Goal: Task Accomplishment & Management: Use online tool/utility

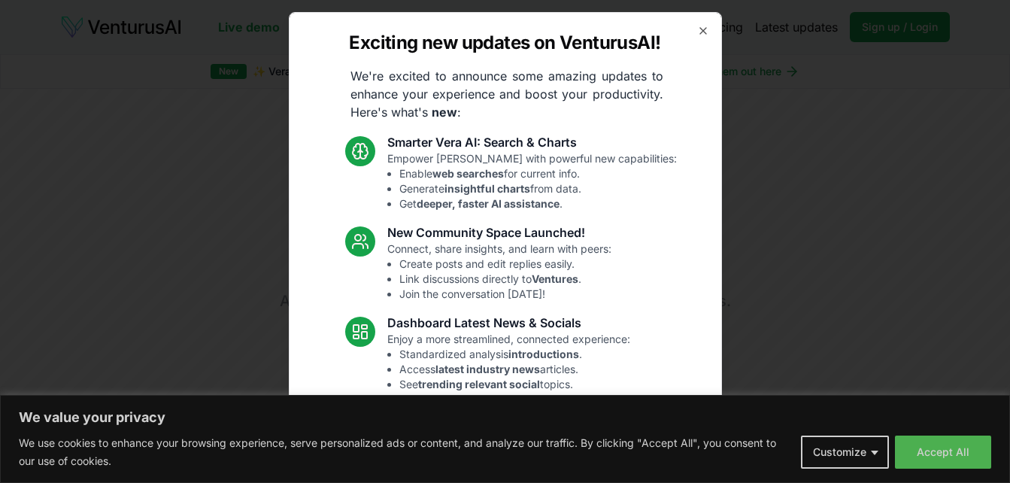
click at [693, 24] on div "Exciting new updates on VenturusAI! We're excited to announce some amazing upda…" at bounding box center [505, 241] width 433 height 459
click at [697, 28] on icon "button" at bounding box center [703, 31] width 12 height 12
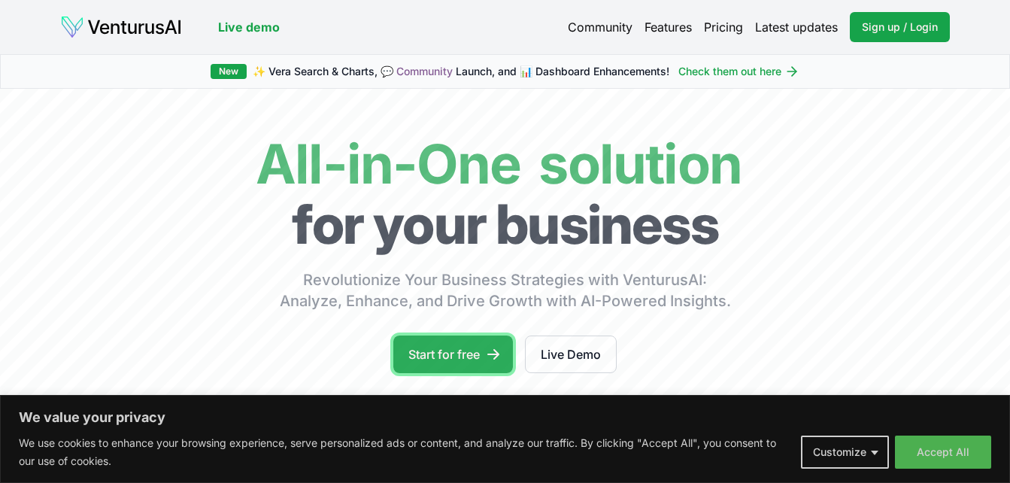
click at [444, 356] on link "Start for free" at bounding box center [453, 354] width 120 height 38
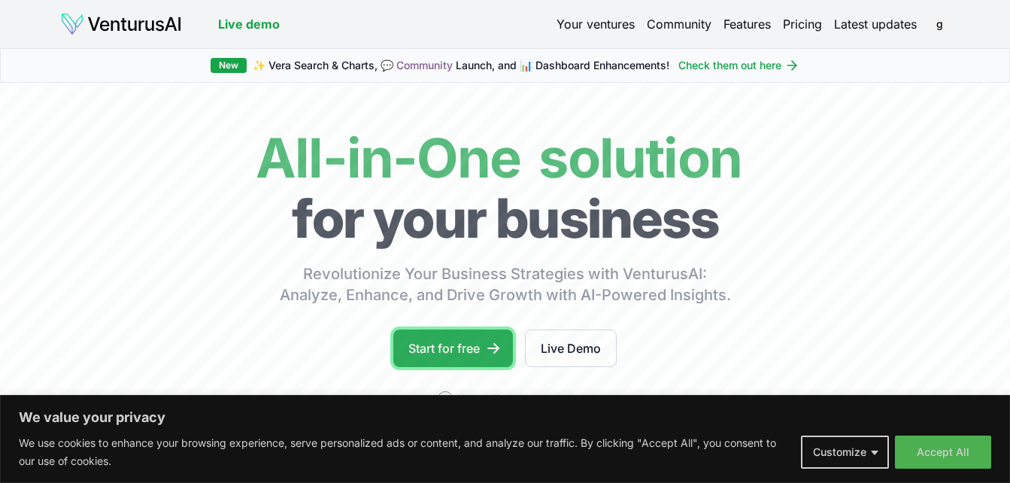
click at [477, 347] on link "Start for free" at bounding box center [453, 348] width 120 height 38
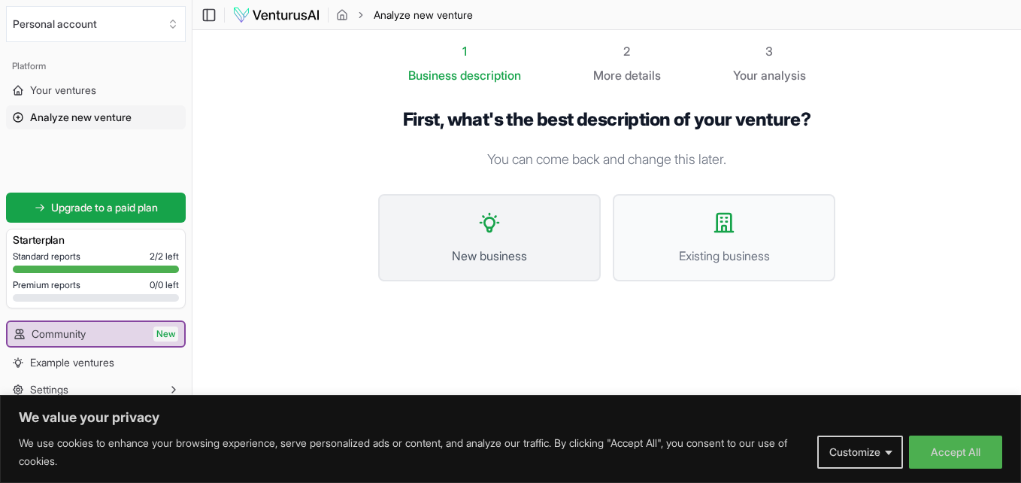
click at [534, 254] on span "New business" at bounding box center [489, 256] width 189 height 18
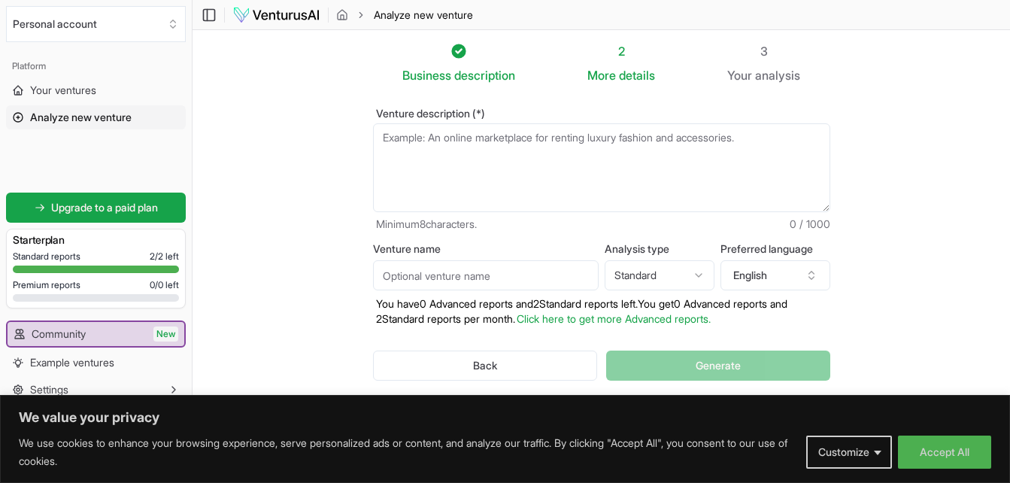
click at [412, 140] on textarea "Venture description (*)" at bounding box center [601, 167] width 457 height 89
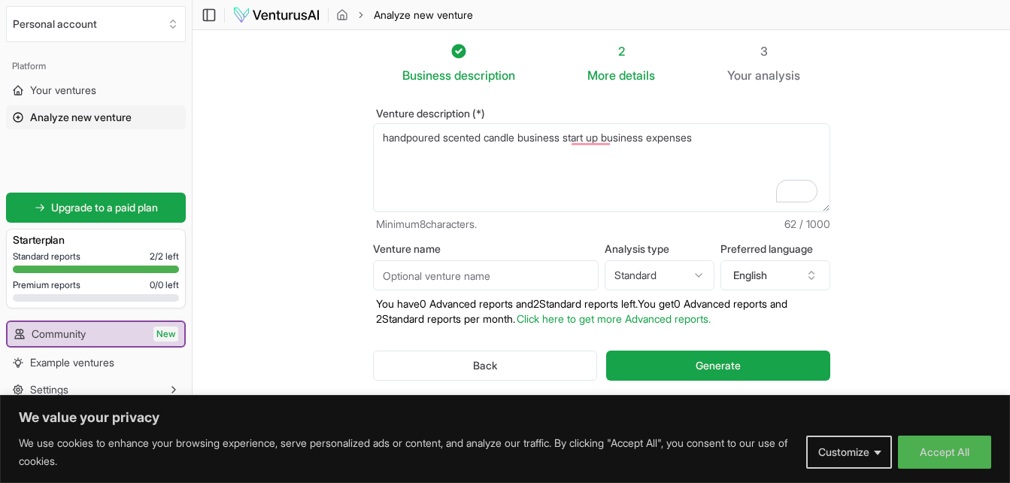
drag, startPoint x: 717, startPoint y: 135, endPoint x: 371, endPoint y: 148, distance: 346.9
click at [371, 148] on div "Venture description (*) handpoured scented candle business start up business ex…" at bounding box center [601, 256] width 505 height 344
type textarea "handpoured scented candle business"
click at [476, 278] on input "Venture name" at bounding box center [486, 275] width 226 height 30
type input "Florens Creek Handcrafted"
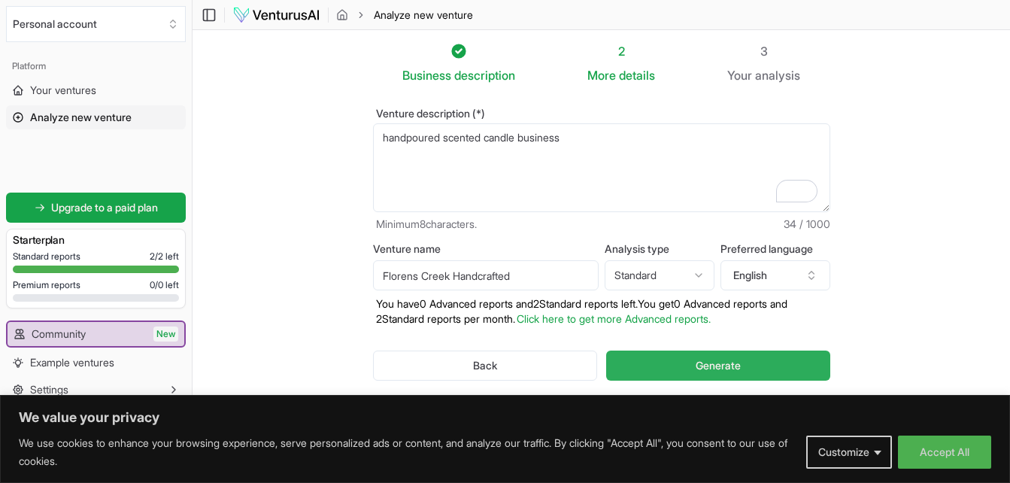
click at [696, 371] on span "Generate" at bounding box center [718, 365] width 45 height 15
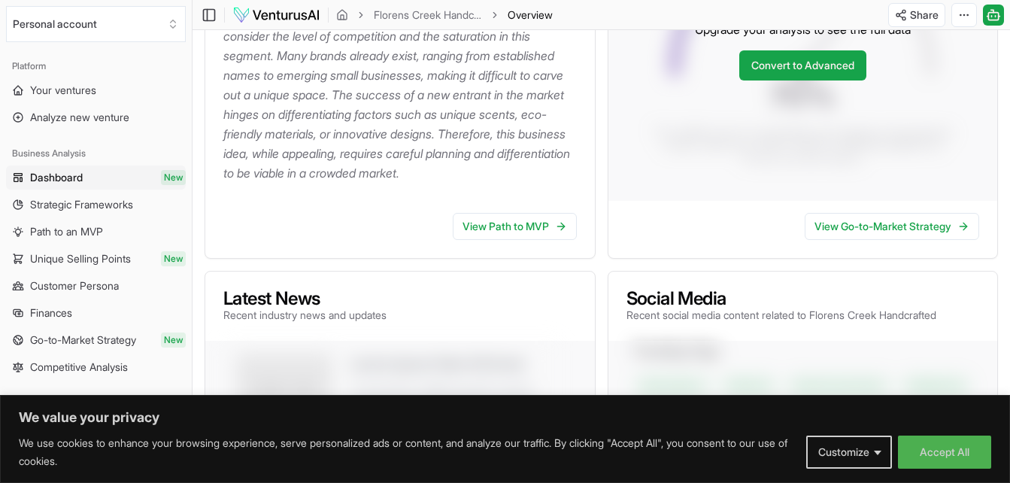
scroll to position [377, 0]
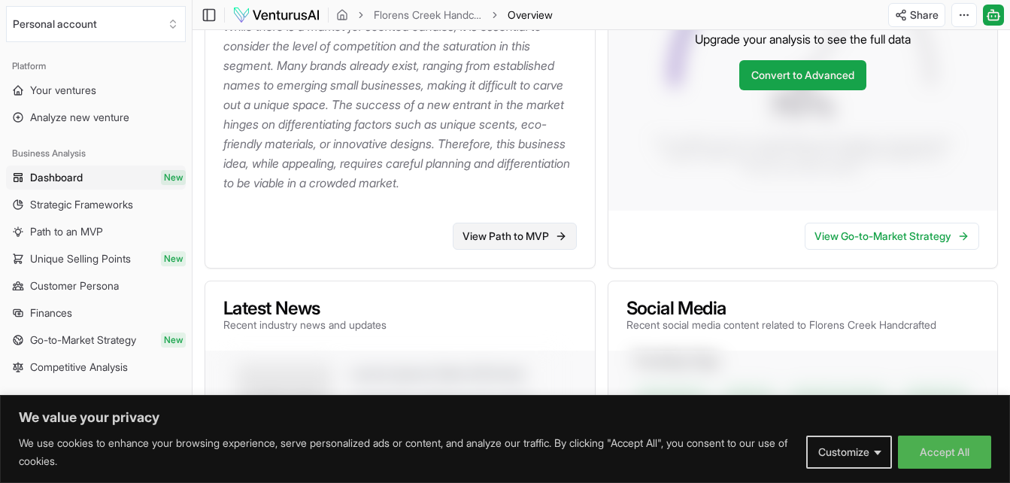
click at [559, 236] on icon at bounding box center [560, 236] width 7 height 0
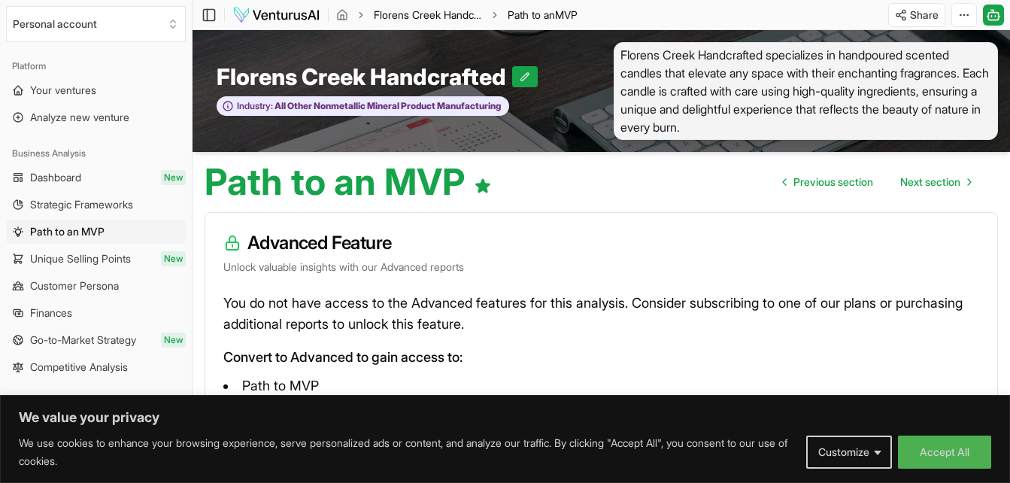
click at [428, 12] on link "Florens Creek Handcrafted" at bounding box center [428, 15] width 108 height 15
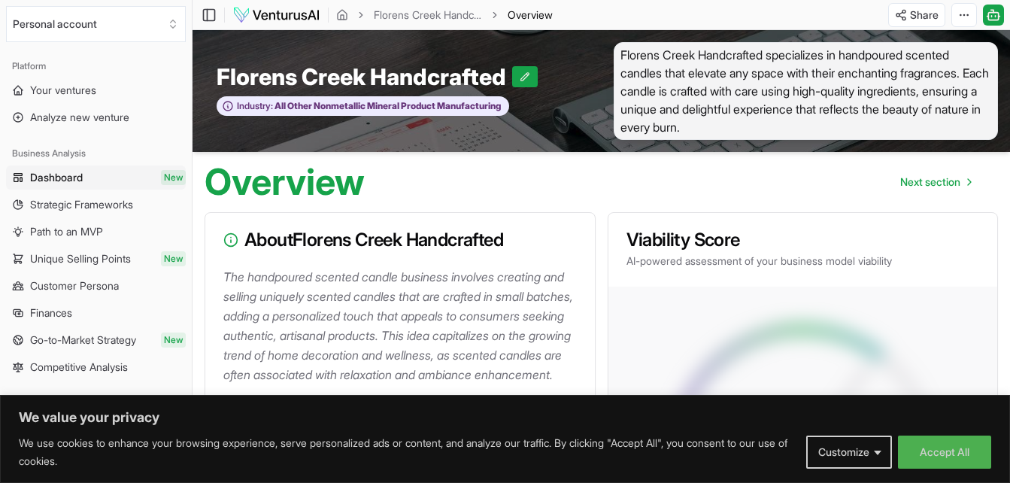
click at [535, 19] on span "Overview" at bounding box center [530, 15] width 45 height 15
click at [111, 207] on span "Strategic Frameworks" at bounding box center [81, 204] width 103 height 15
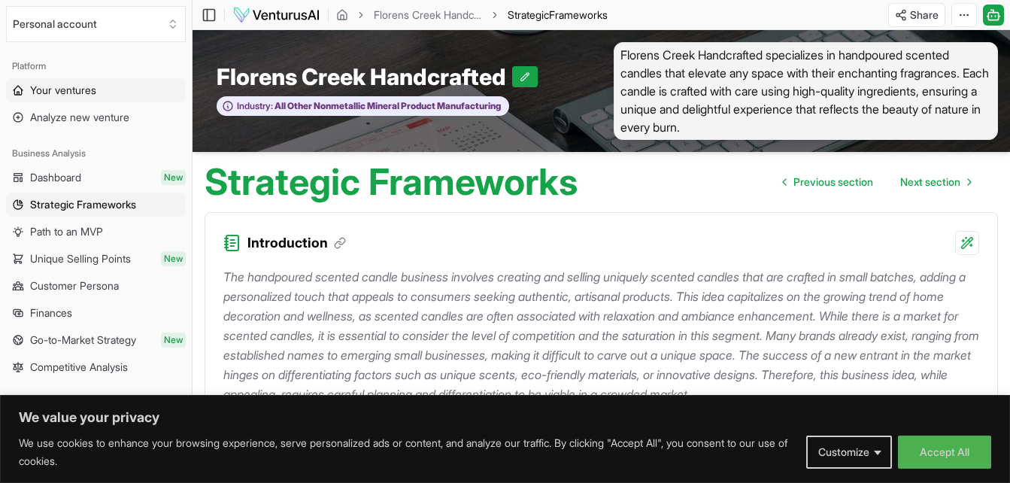
click at [38, 84] on span "Your ventures" at bounding box center [63, 90] width 66 height 15
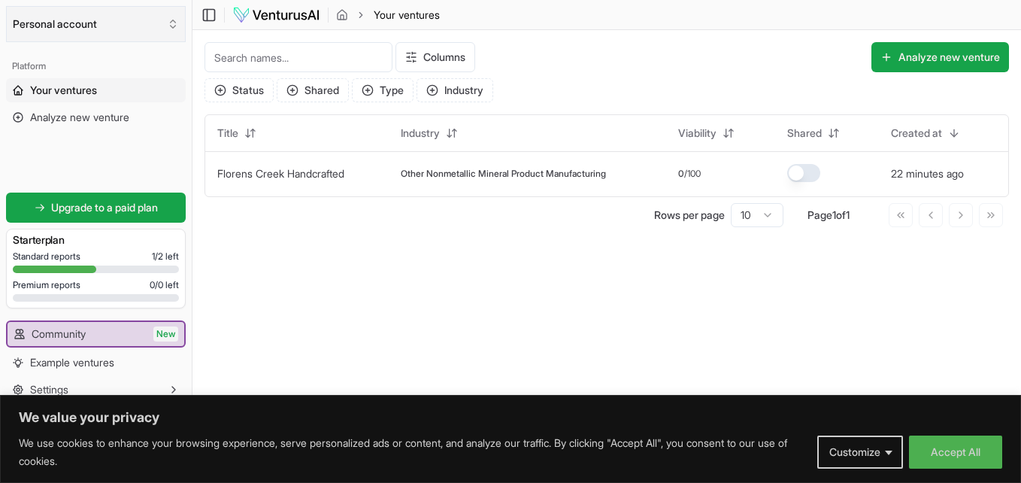
click at [102, 27] on button "Personal account" at bounding box center [96, 24] width 180 height 36
click at [280, 23] on html "We value your privacy We use cookies to enhance your browsing experience, serve…" at bounding box center [510, 241] width 1021 height 483
click at [280, 23] on img at bounding box center [276, 15] width 88 height 18
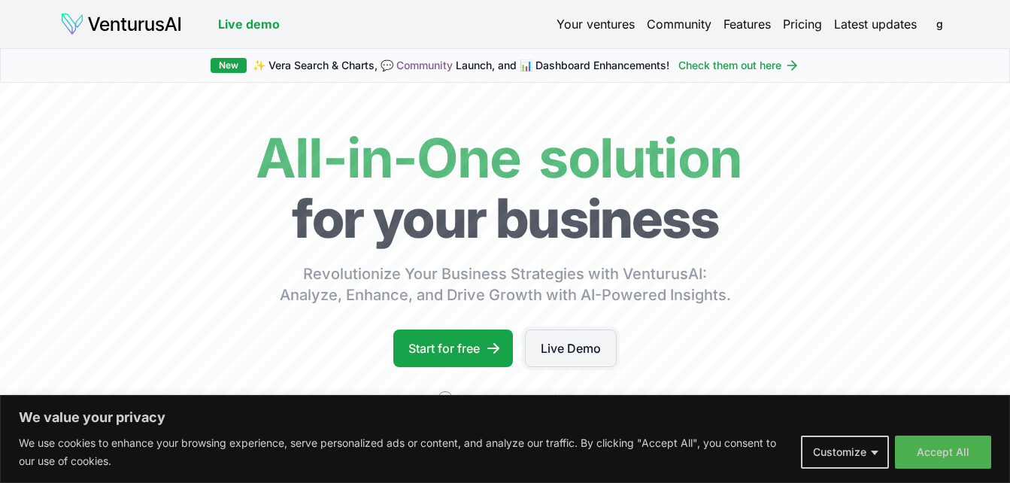
click at [560, 350] on link "Live Demo" at bounding box center [571, 348] width 92 height 38
click at [325, 65] on span "✨ Vera Search & Charts, 💬 Community Launch, and 📊 Dashboard Enhancements!" at bounding box center [461, 65] width 417 height 15
click at [288, 65] on span "✨ Vera Search & Charts, 💬 Community Launch, and 📊 Dashboard Enhancements!" at bounding box center [461, 65] width 417 height 15
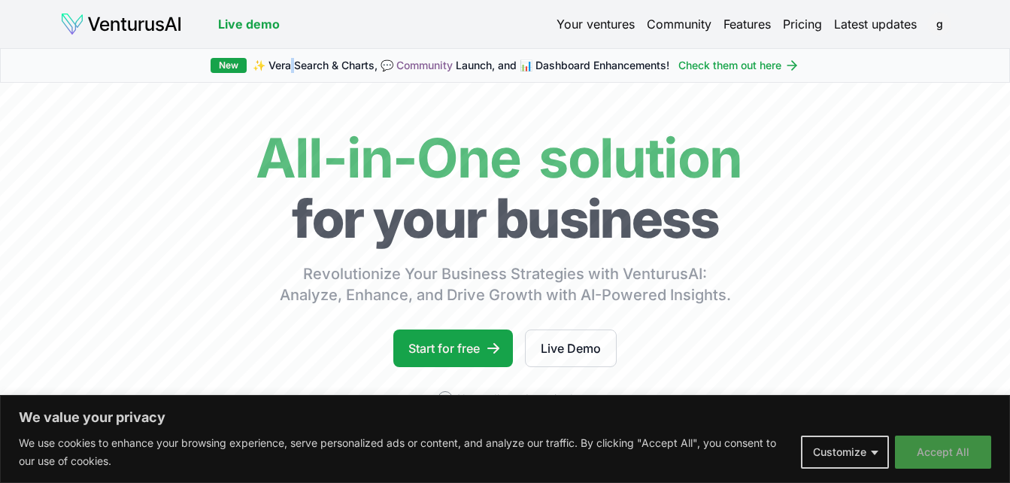
click at [928, 459] on button "Accept All" at bounding box center [943, 451] width 96 height 33
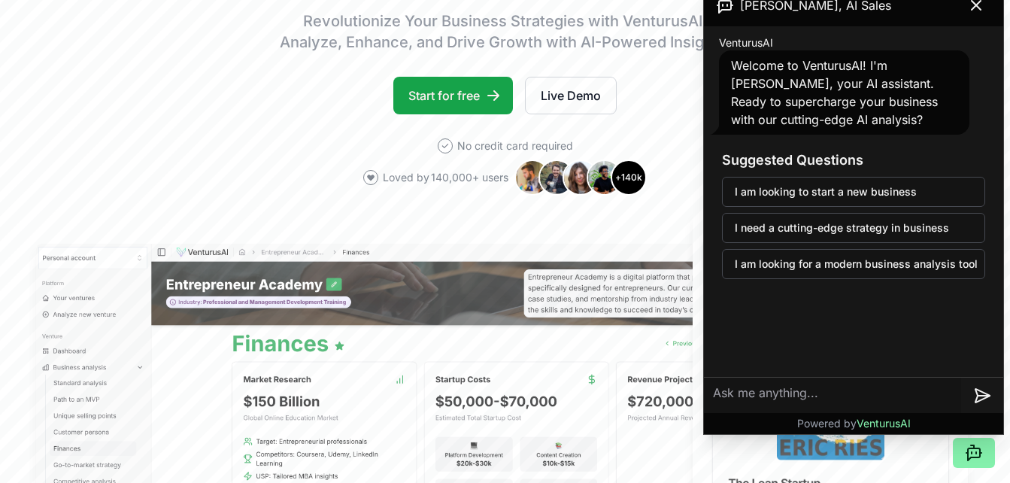
scroll to position [238, 0]
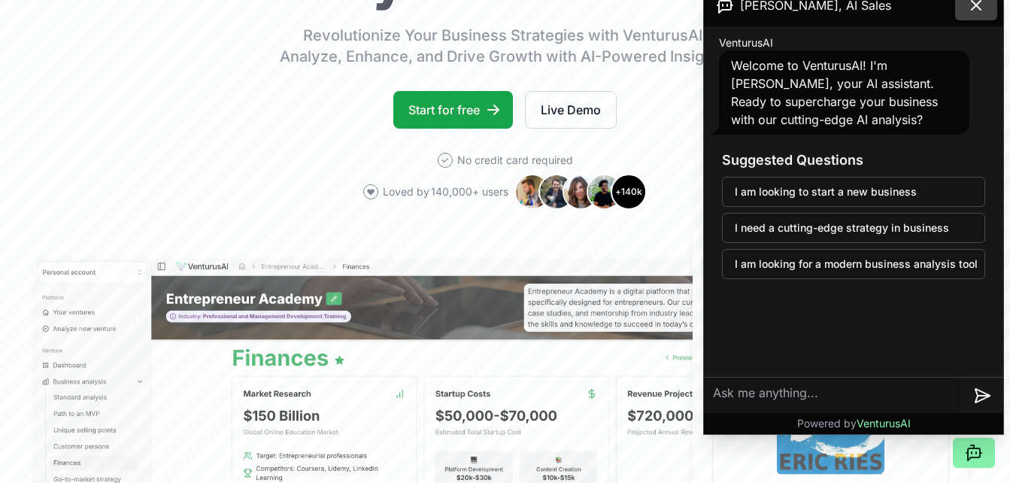
click at [983, 4] on icon at bounding box center [976, 5] width 18 height 18
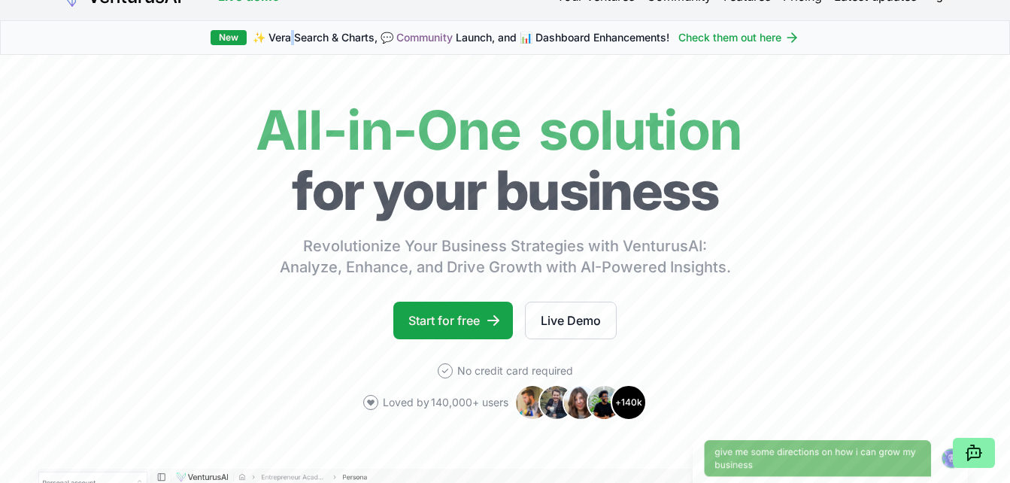
scroll to position [7, 0]
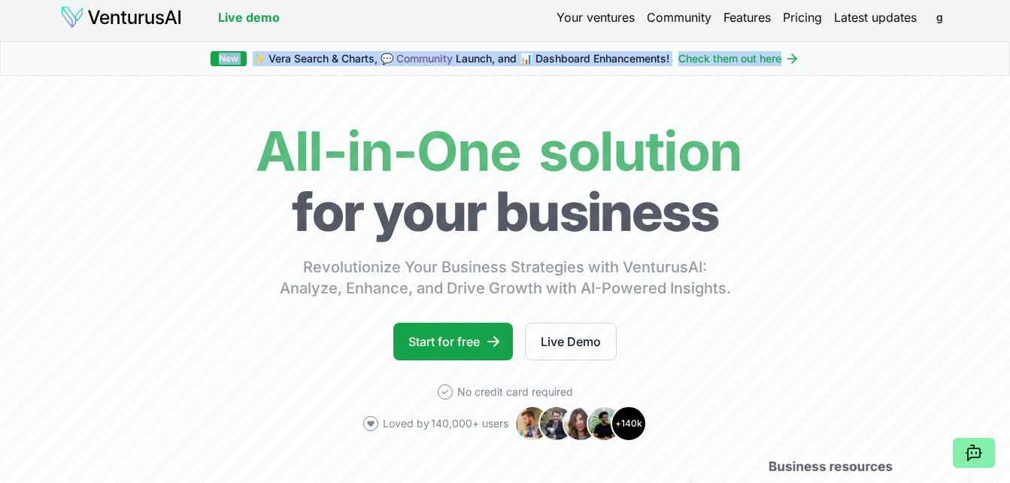
drag, startPoint x: 1003, startPoint y: 43, endPoint x: 1002, endPoint y: 29, distance: 13.6
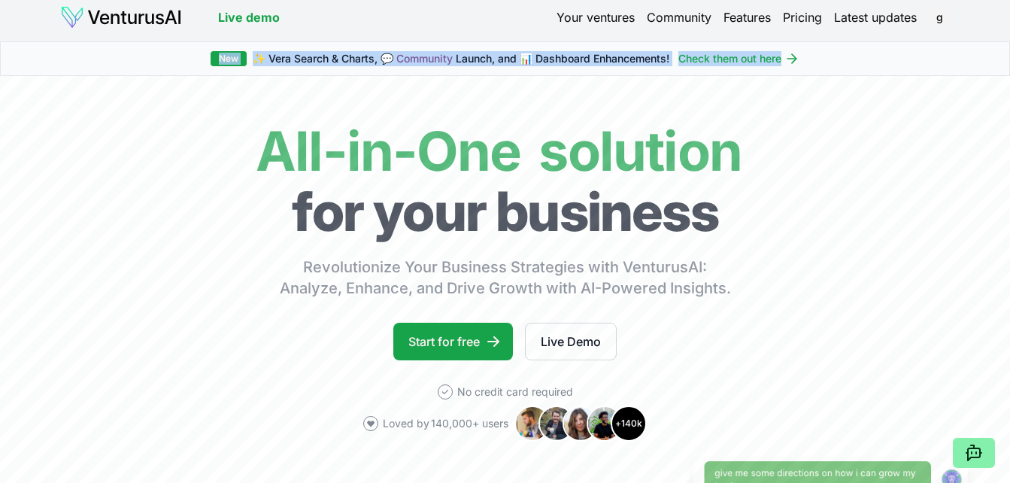
click at [216, 68] on div "New ✨ Vera Search & Charts, 💬 Community Launch, and 📊 Dashboard Enhancements! C…" at bounding box center [505, 58] width 1010 height 35
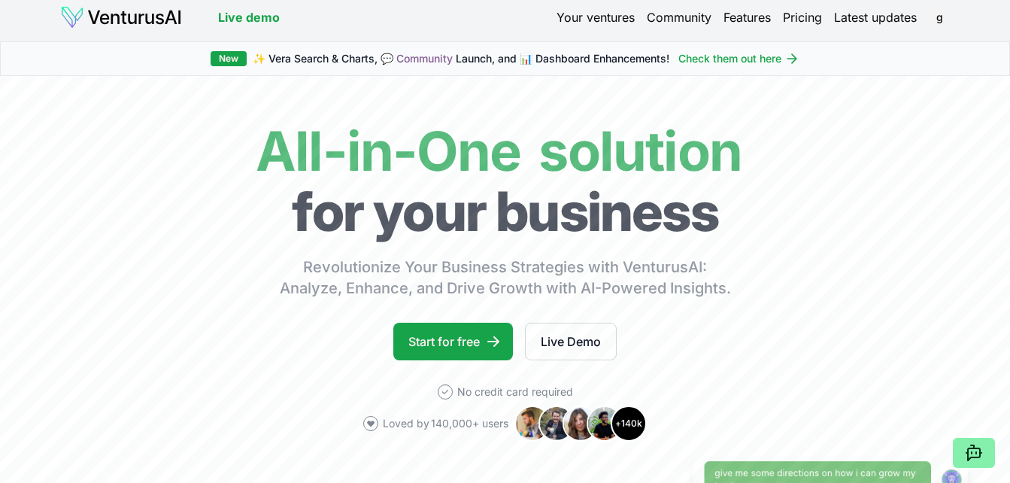
click at [216, 68] on div "New ✨ Vera Search & Charts, 💬 Community Launch, and 📊 Dashboard Enhancements! C…" at bounding box center [505, 58] width 1010 height 35
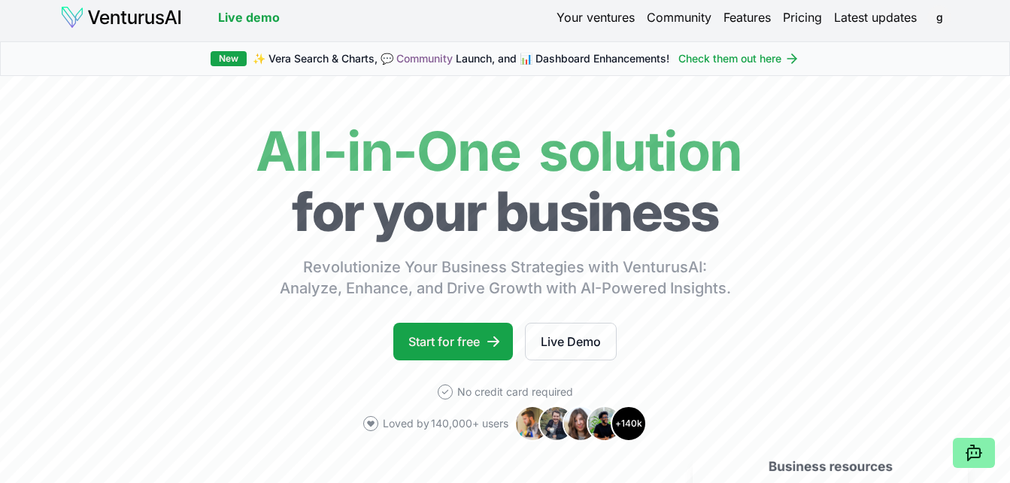
click at [790, 56] on icon at bounding box center [791, 58] width 15 height 15
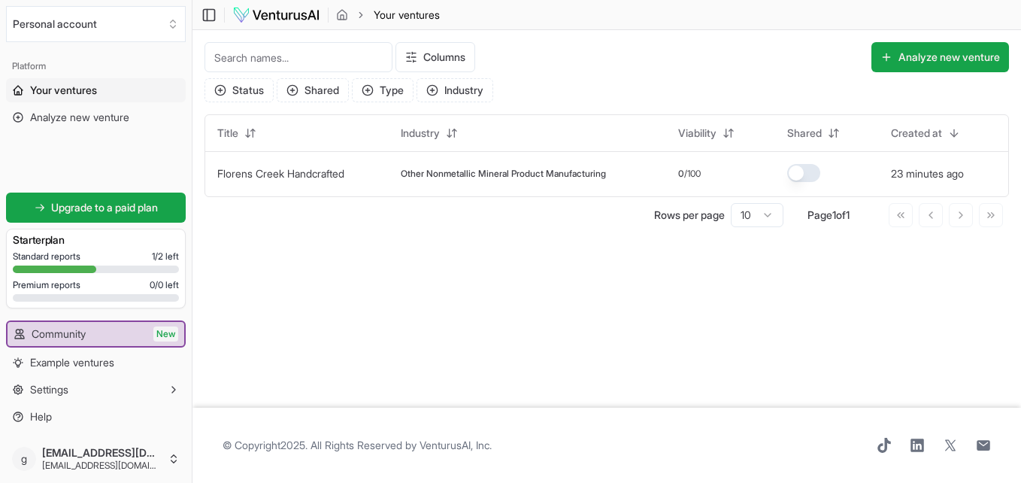
click at [244, 63] on input at bounding box center [299, 57] width 188 height 30
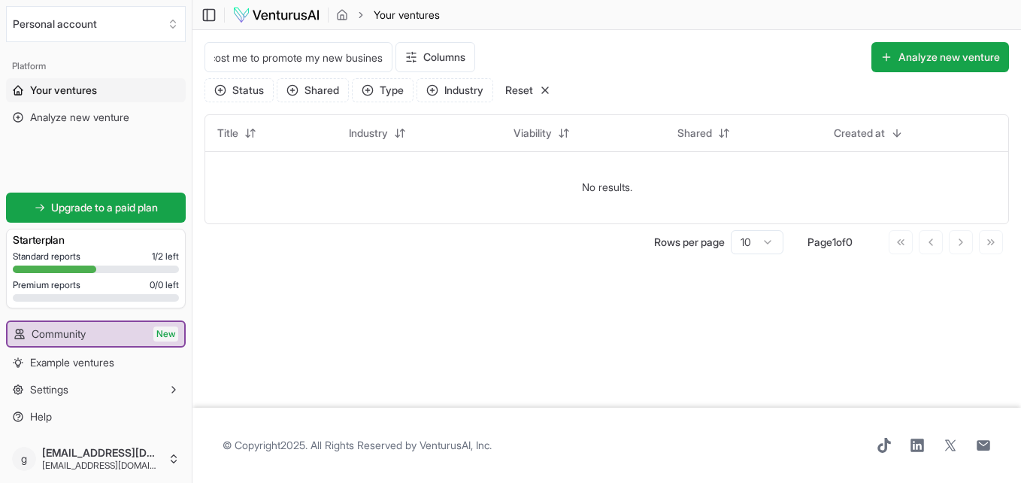
scroll to position [0, 99]
type input "how much it will cost me to promote my new business"
click at [301, 56] on input "how much it will cost me to promote my new business" at bounding box center [299, 57] width 188 height 30
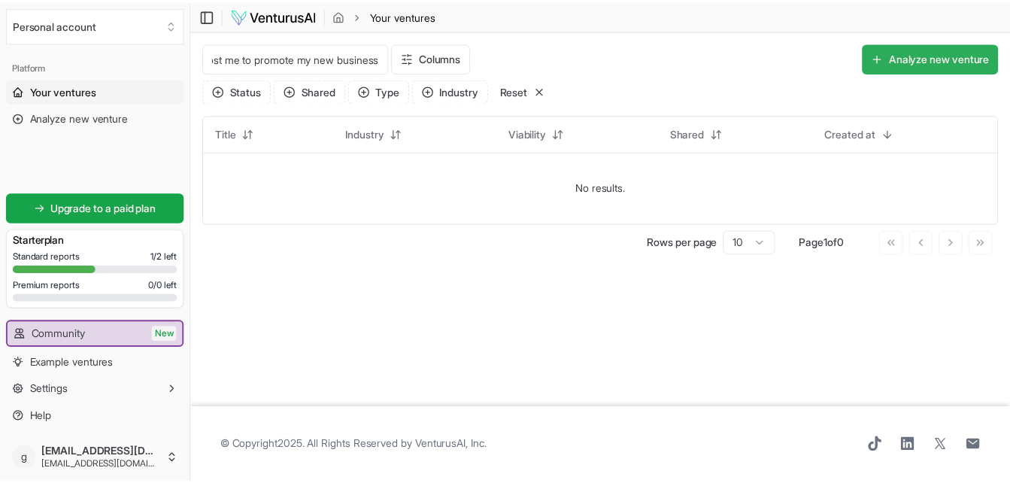
scroll to position [0, 0]
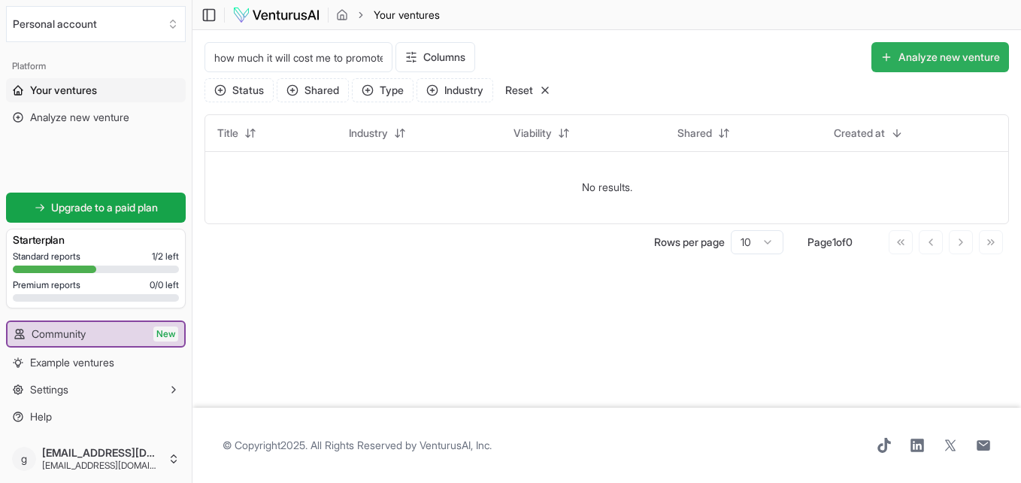
click at [950, 56] on button "Analyze new venture" at bounding box center [940, 57] width 138 height 30
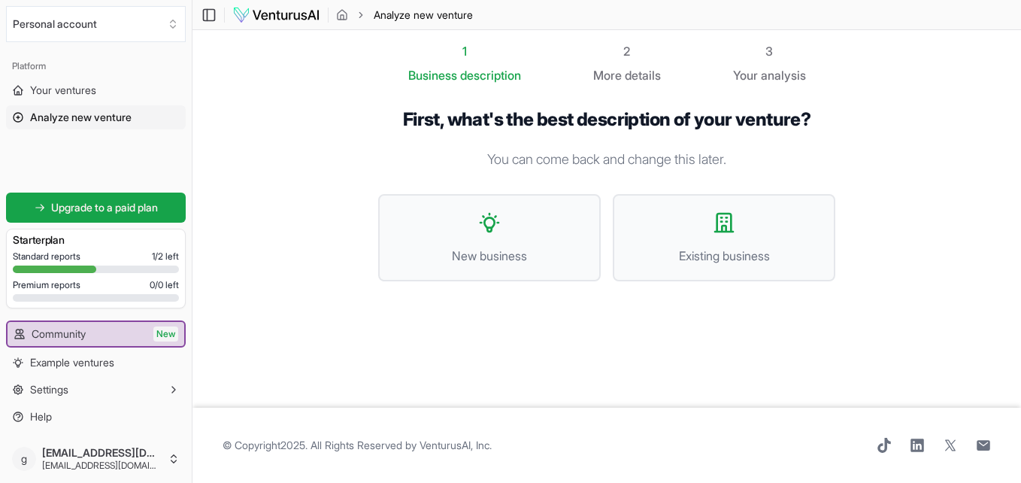
click at [361, 14] on icon "breadcrumb" at bounding box center [360, 14] width 3 height 5
click at [337, 18] on icon "breadcrumb" at bounding box center [342, 15] width 12 height 12
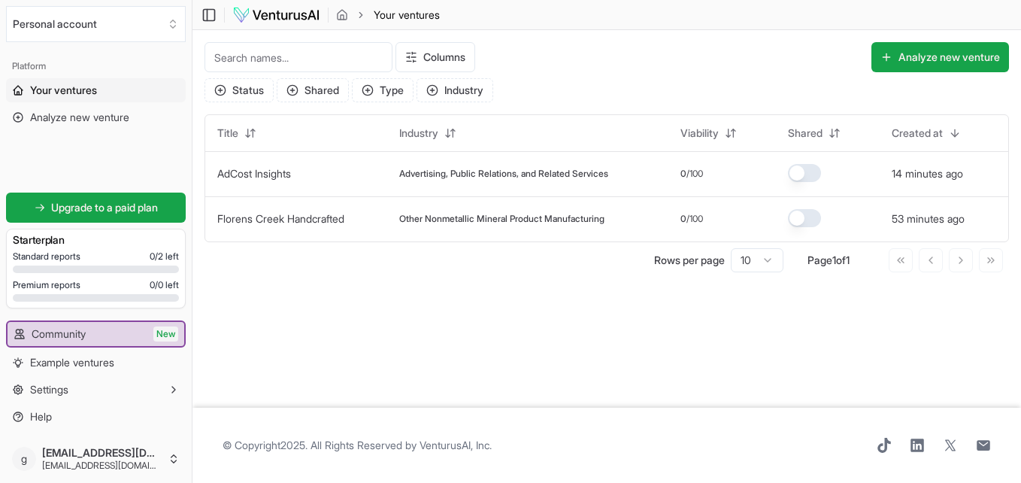
click at [259, 53] on input at bounding box center [299, 57] width 188 height 30
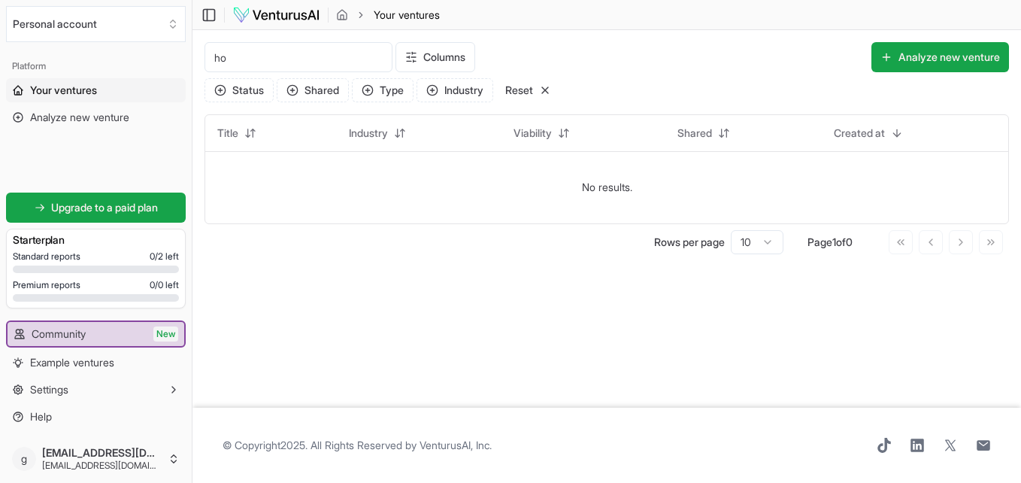
type input "h"
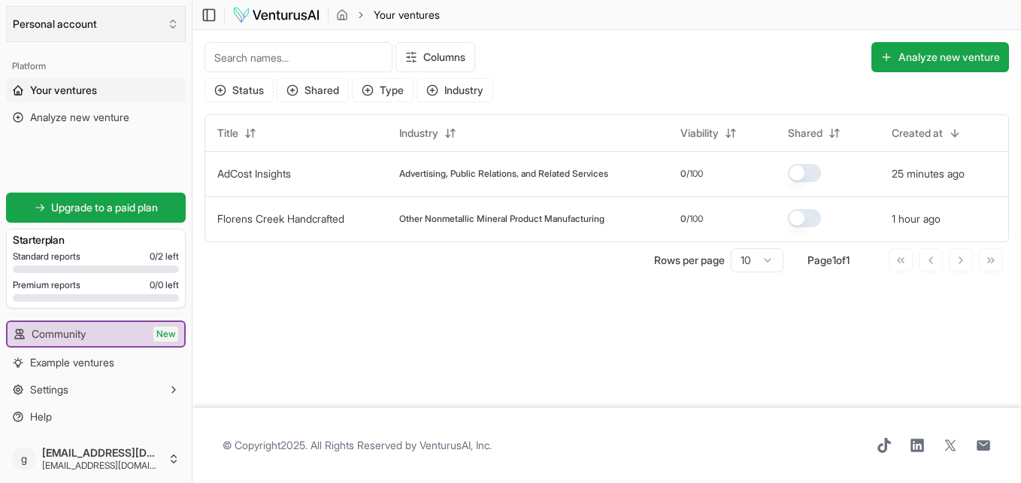
click at [38, 24] on button "Personal account" at bounding box center [96, 24] width 180 height 36
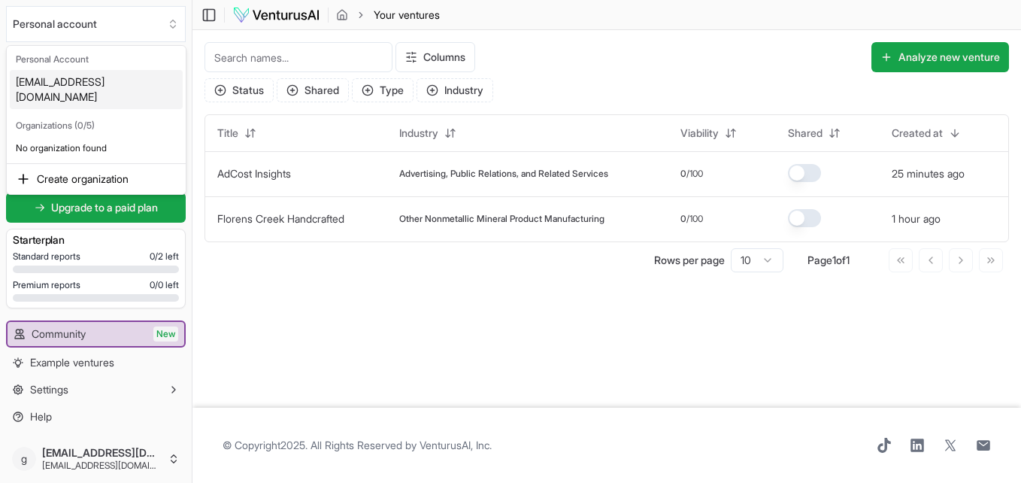
click at [292, 17] on html "We value your privacy We use cookies to enhance your browsing experience, serve…" at bounding box center [510, 241] width 1021 height 483
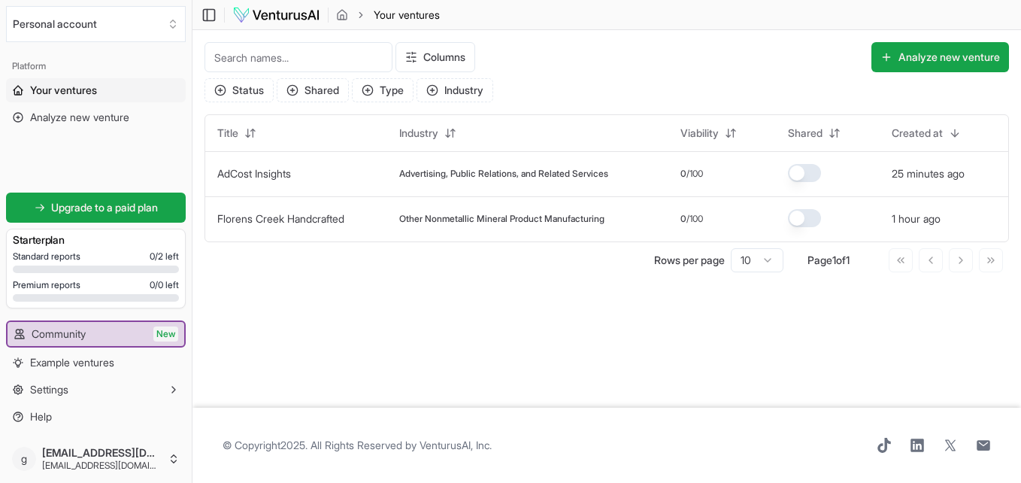
click at [292, 17] on img at bounding box center [276, 15] width 88 height 18
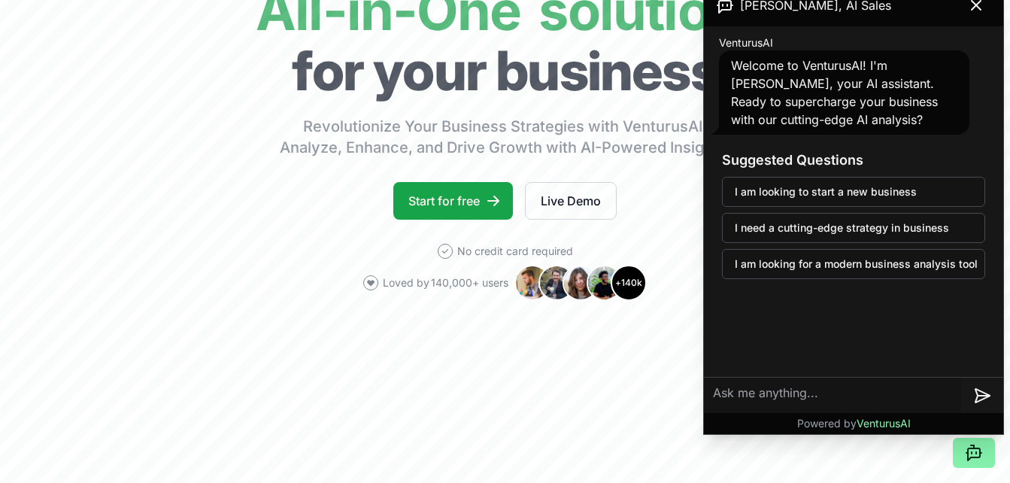
scroll to position [140, 0]
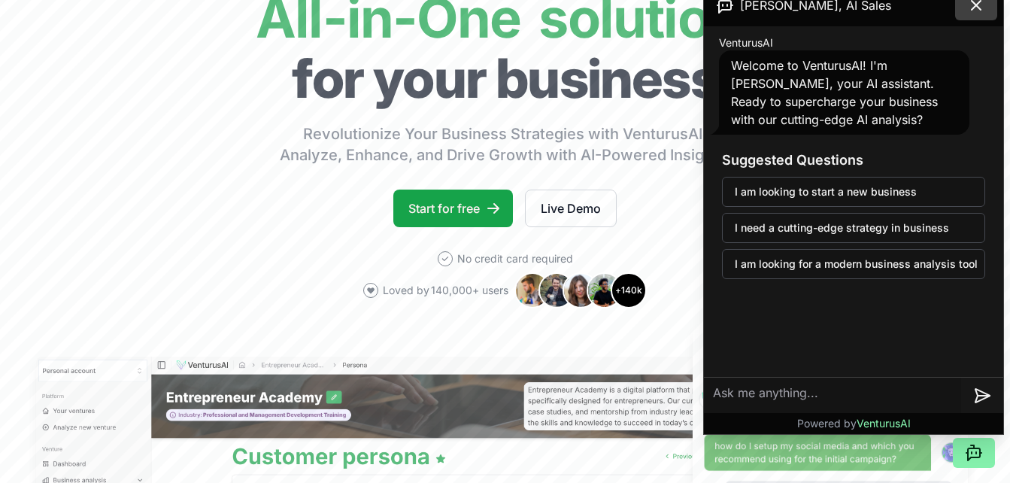
click at [977, 0] on icon at bounding box center [976, 5] width 18 height 18
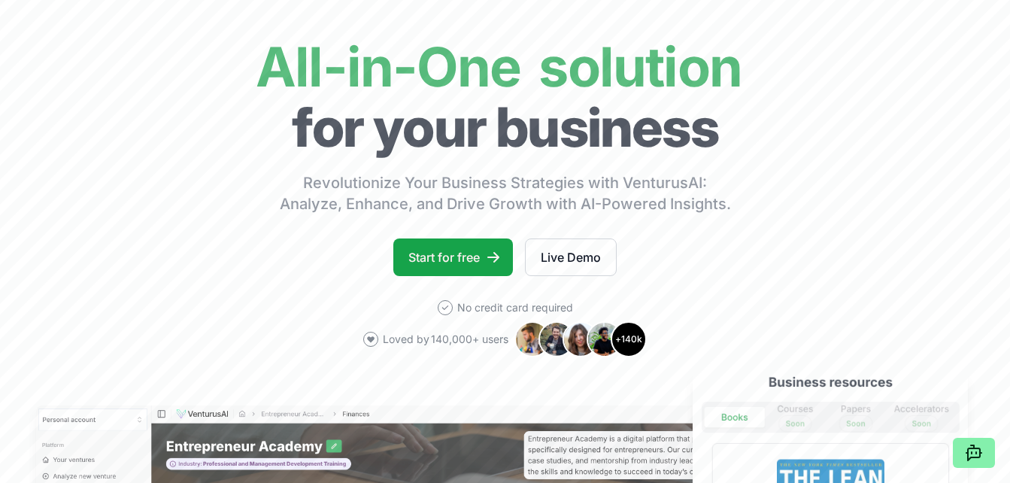
scroll to position [0, 0]
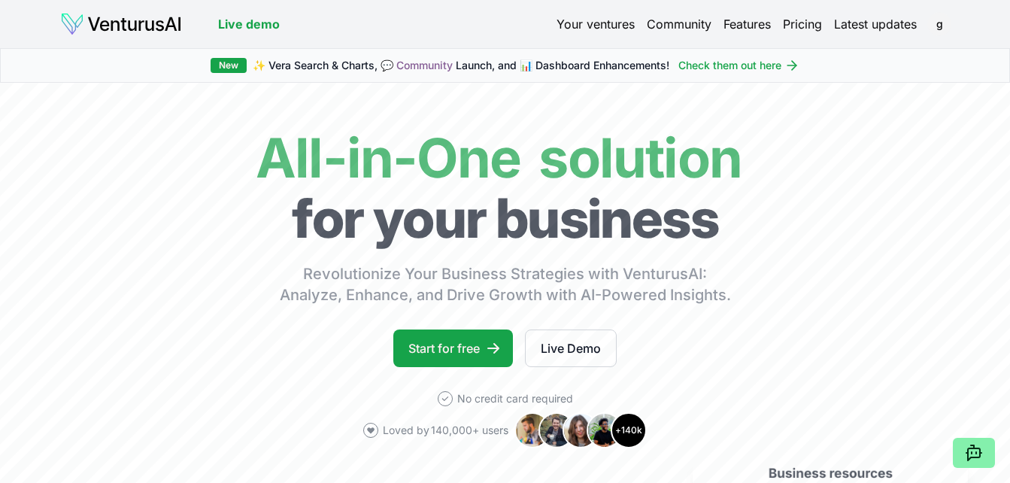
click at [249, 31] on link "Live demo" at bounding box center [249, 24] width 62 height 18
